Goal: Book appointment/travel/reservation

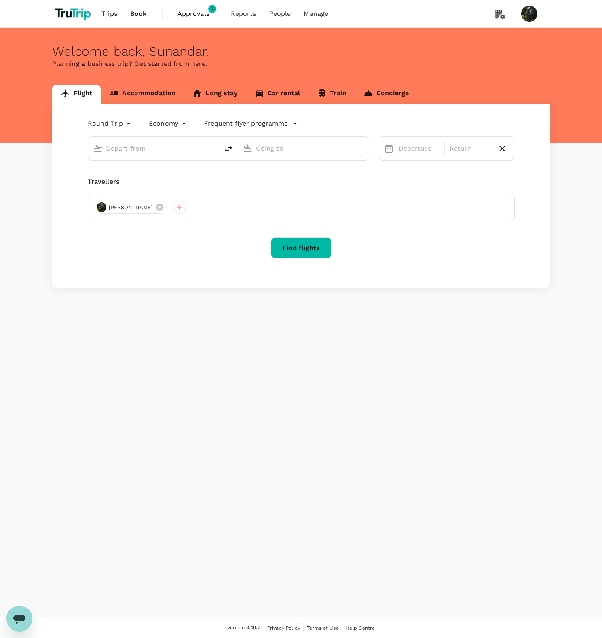
type input "Singapore Changi (SIN)"
type input "Kuala Lumpur Intl ([GEOGRAPHIC_DATA])"
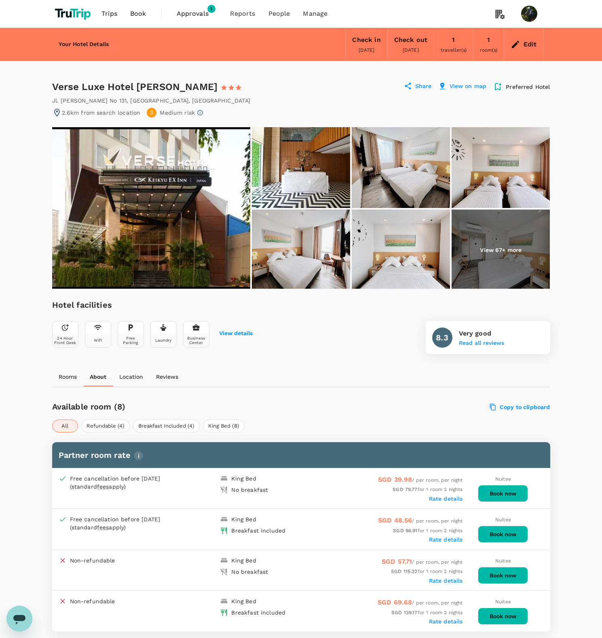
click at [127, 211] on img at bounding box center [151, 208] width 198 height 162
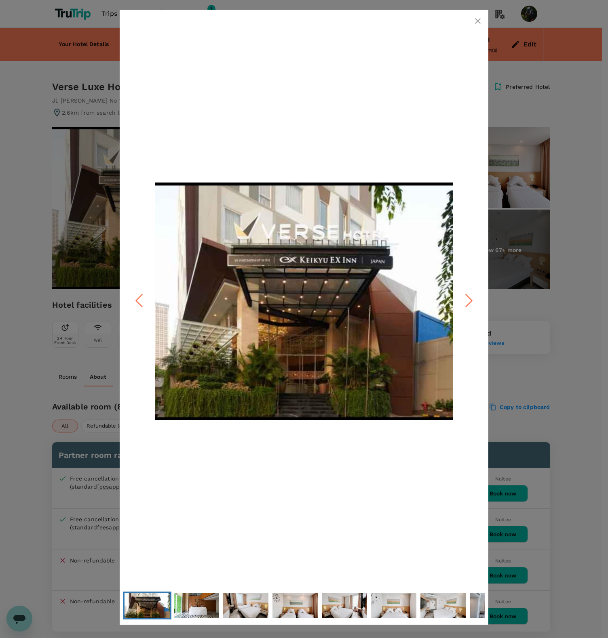
click at [473, 303] on icon "Next Slide" at bounding box center [469, 301] width 24 height 24
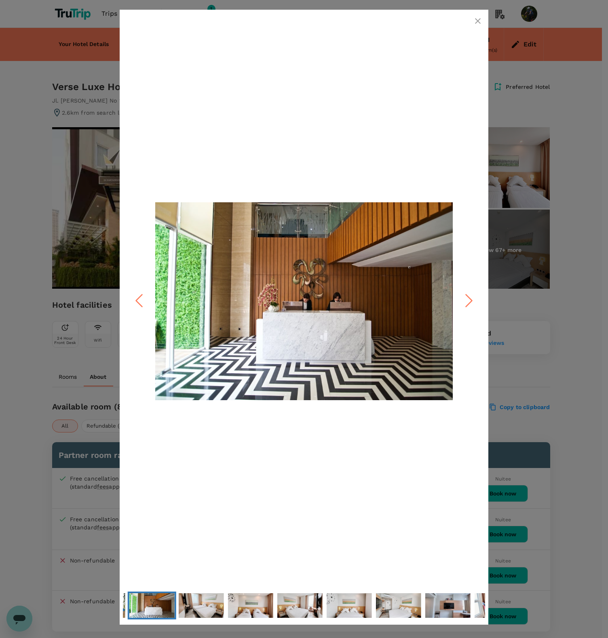
click at [473, 303] on icon "Next Slide" at bounding box center [469, 301] width 24 height 24
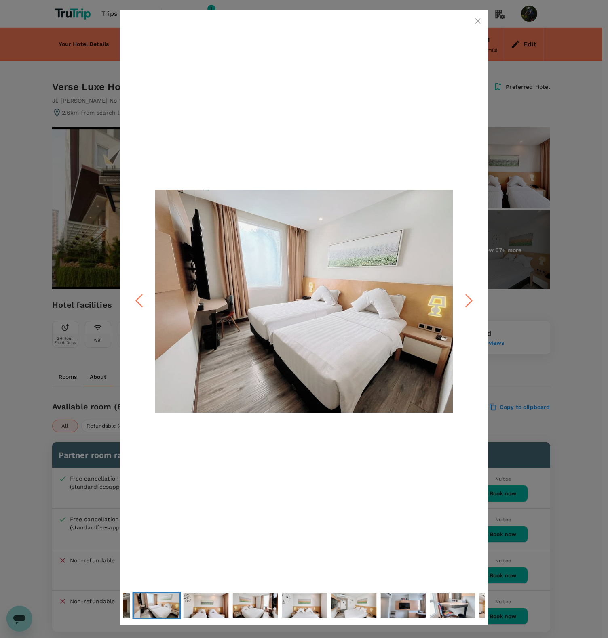
click at [473, 303] on icon "Next Slide" at bounding box center [469, 301] width 24 height 24
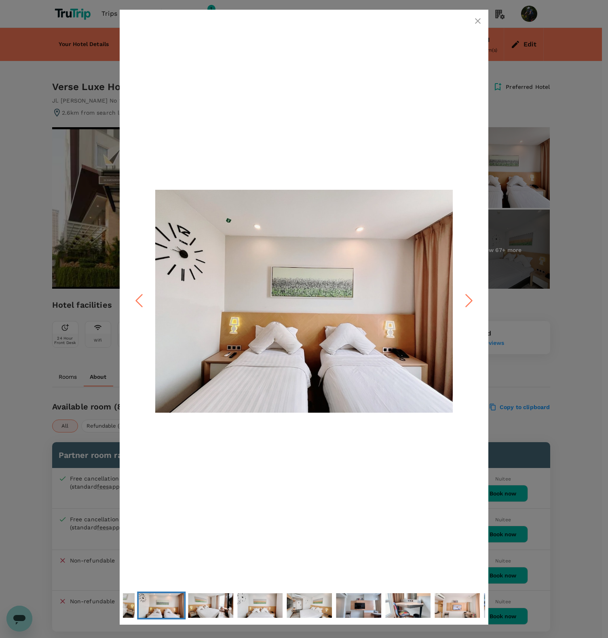
click at [473, 303] on icon "Next Slide" at bounding box center [469, 301] width 24 height 24
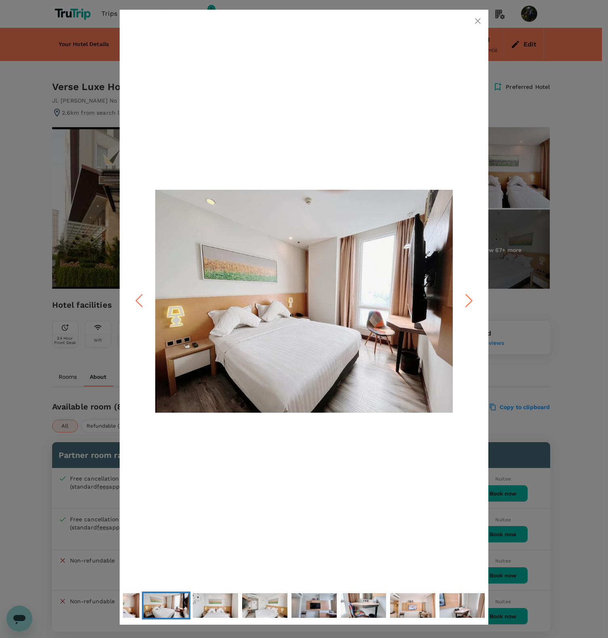
click at [473, 303] on icon "Next Slide" at bounding box center [469, 301] width 24 height 24
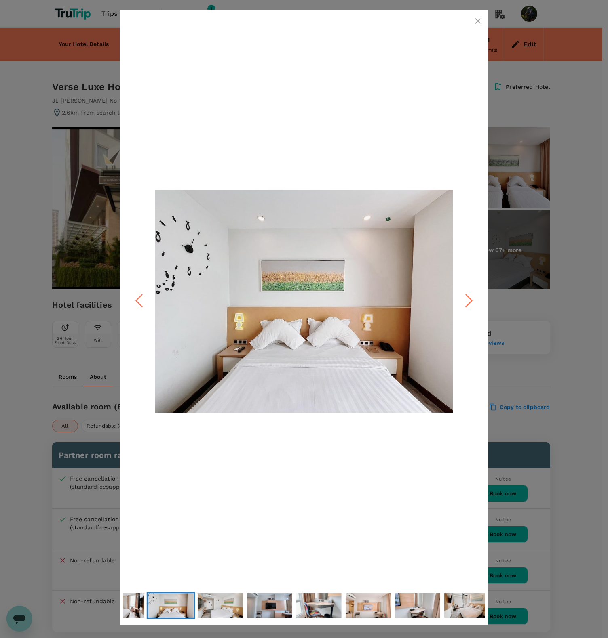
click at [473, 303] on icon "Next Slide" at bounding box center [469, 301] width 24 height 24
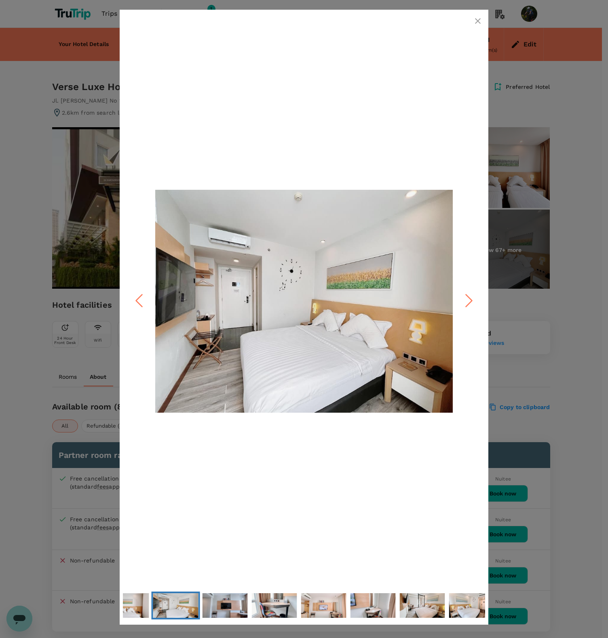
click at [473, 303] on icon "Next Slide" at bounding box center [469, 301] width 24 height 24
